Goal: Task Accomplishment & Management: Use online tool/utility

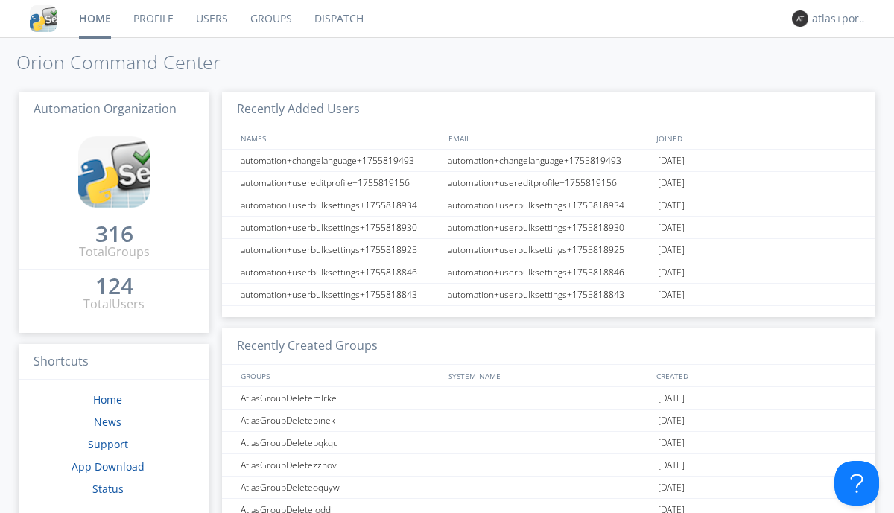
click at [338, 19] on link "Dispatch" at bounding box center [339, 18] width 72 height 37
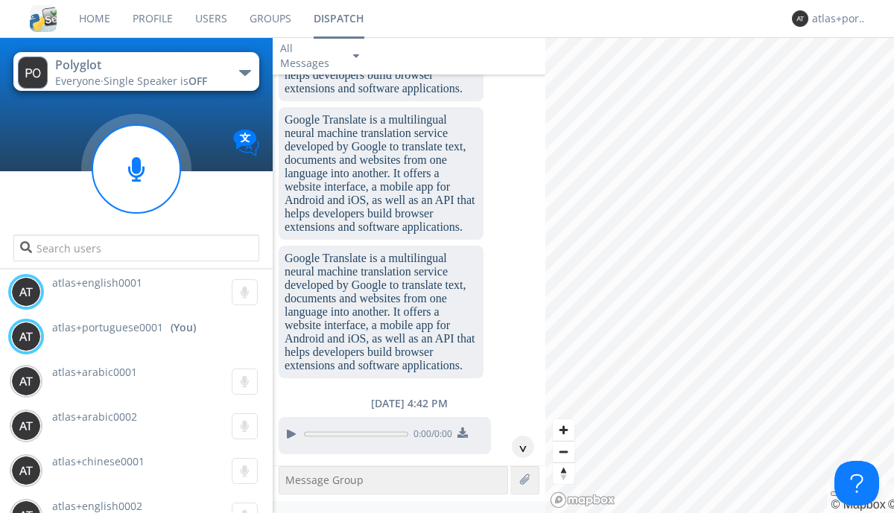
scroll to position [2135, 0]
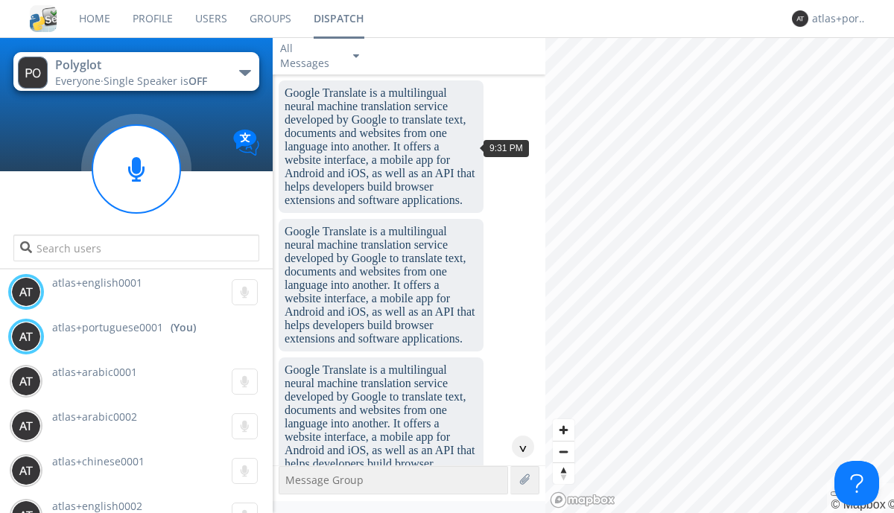
scroll to position [113, 0]
click at [517, 447] on div "^" at bounding box center [523, 447] width 22 height 22
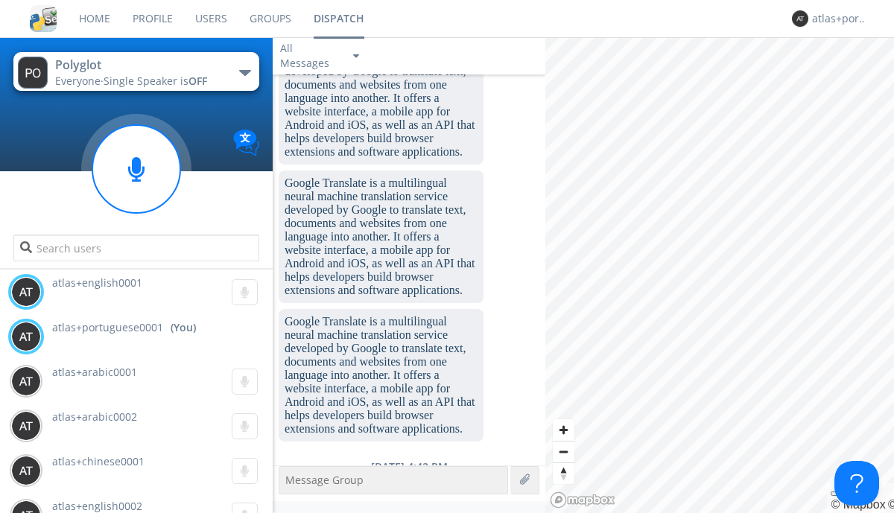
scroll to position [2135, 0]
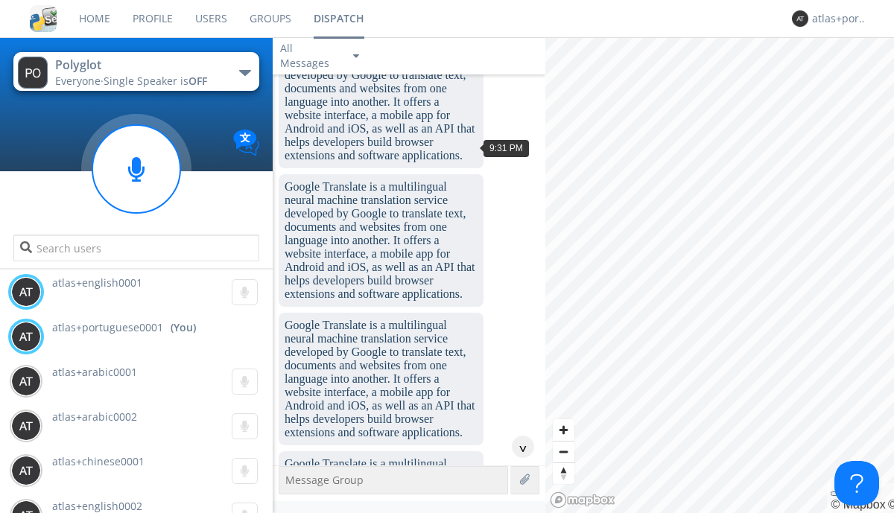
scroll to position [69, 0]
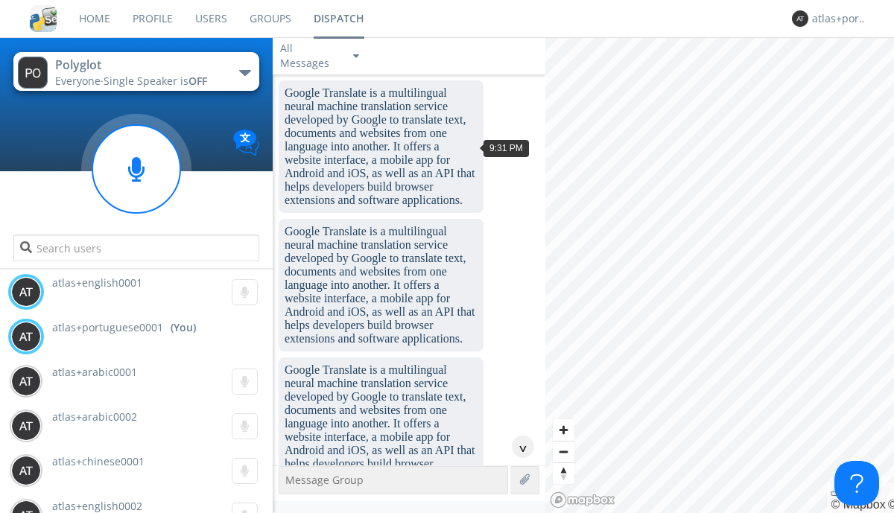
click at [517, 447] on div "^" at bounding box center [523, 447] width 22 height 22
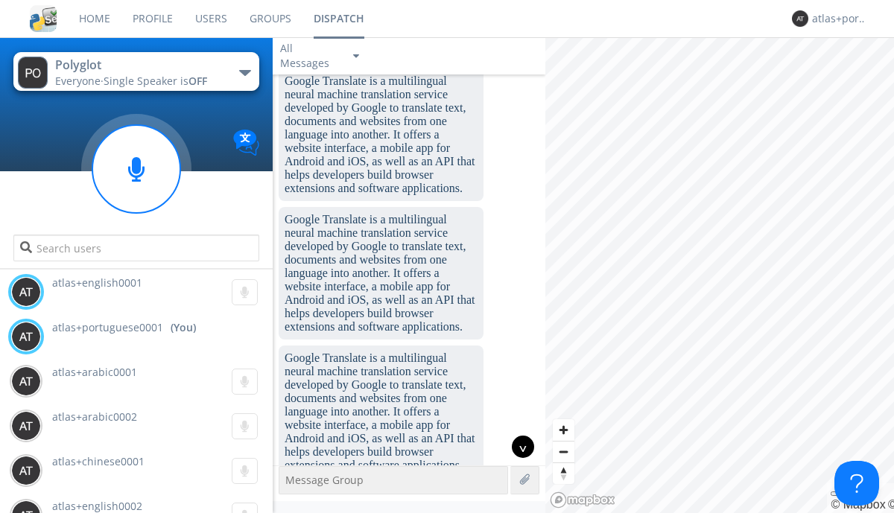
scroll to position [2090, 0]
